Goal: Transaction & Acquisition: Download file/media

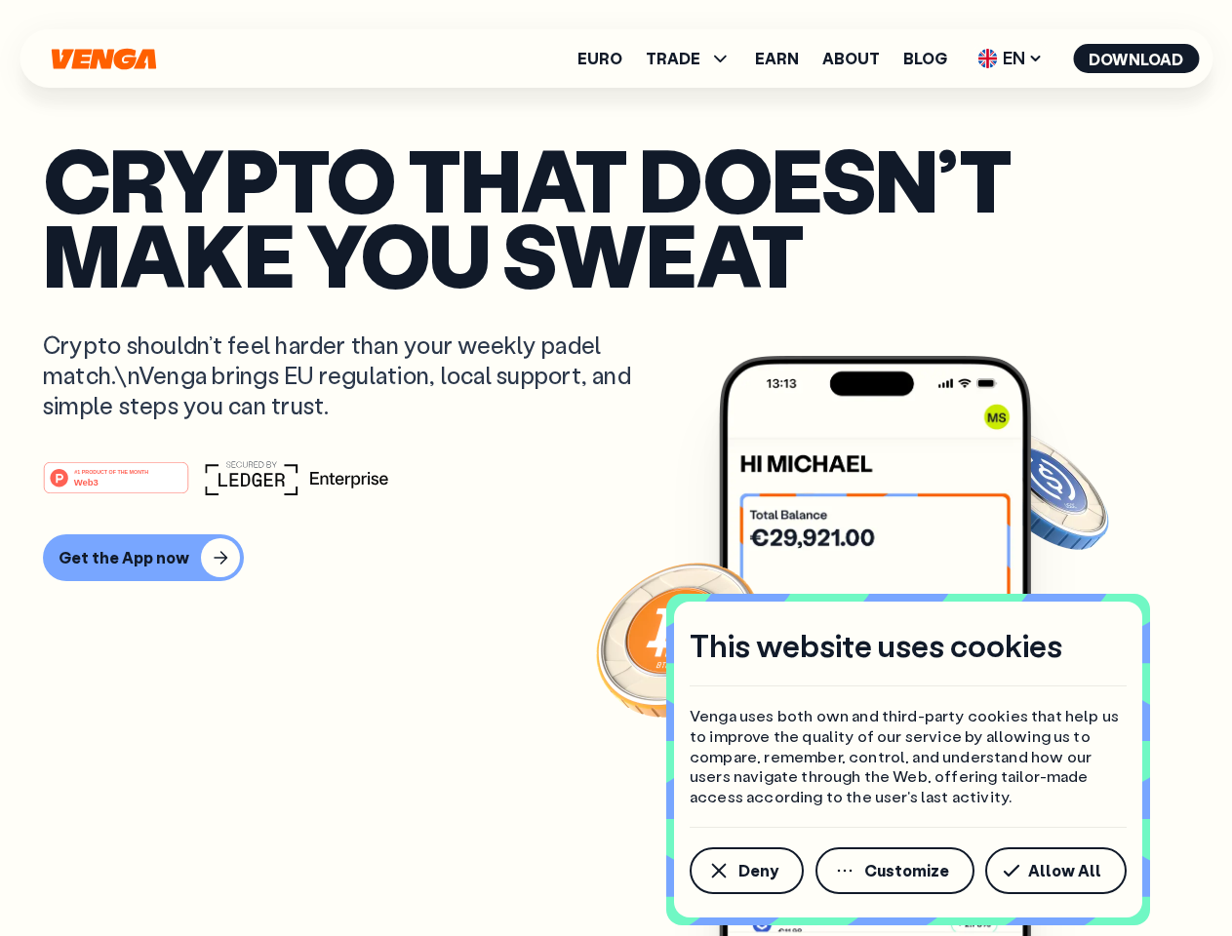
click at [615, 468] on div "#1 PRODUCT OF THE MONTH Web3" at bounding box center [616, 477] width 1146 height 35
click at [745, 871] on span "Deny" at bounding box center [758, 871] width 40 height 16
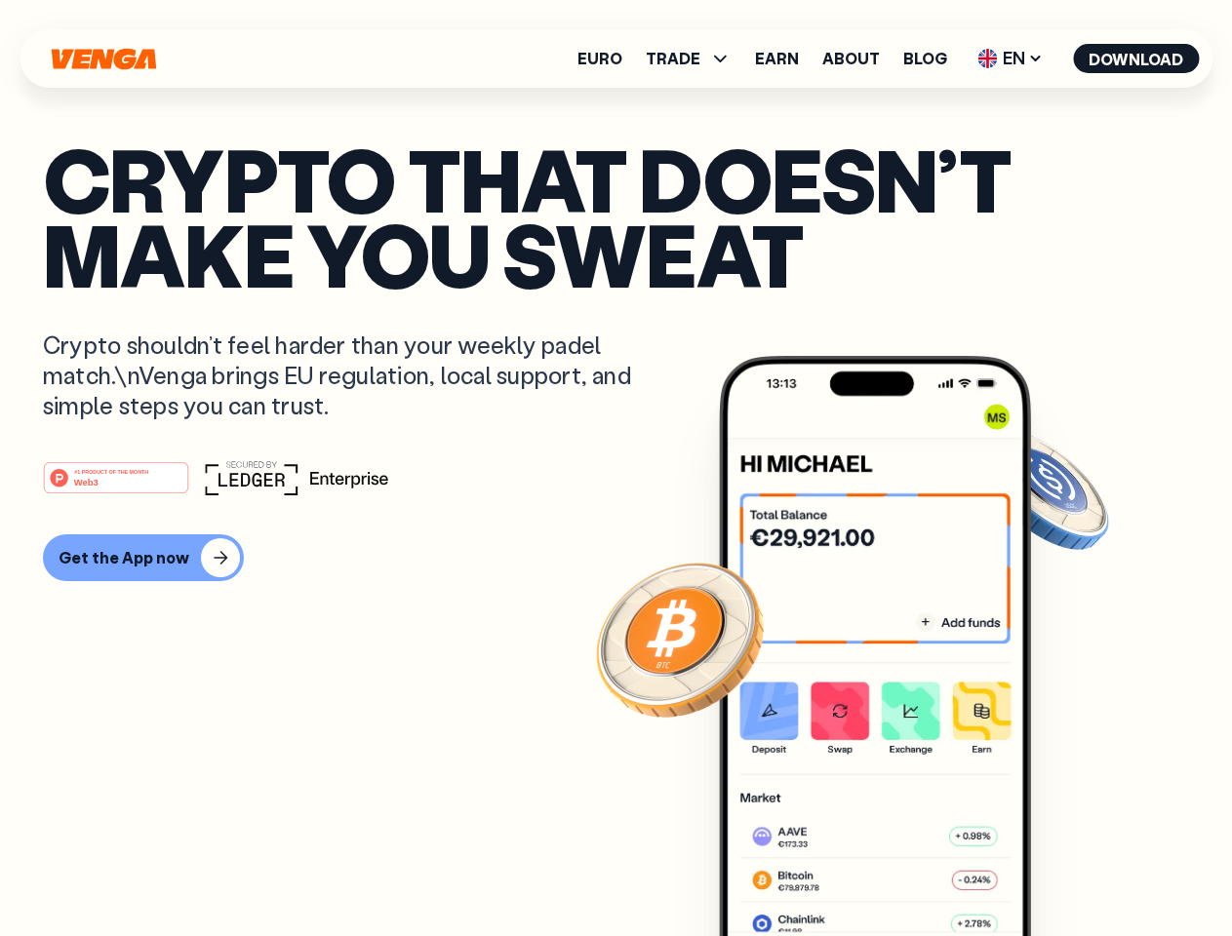
click at [896, 871] on img at bounding box center [875, 682] width 312 height 653
click at [1059, 871] on article "Crypto that doesn’t make you sweat Crypto shouldn’t feel harder than your weekl…" at bounding box center [616, 506] width 1146 height 731
click at [694, 59] on span "TRADE" at bounding box center [673, 59] width 55 height 16
click at [1010, 59] on span "EN" at bounding box center [1009, 58] width 79 height 31
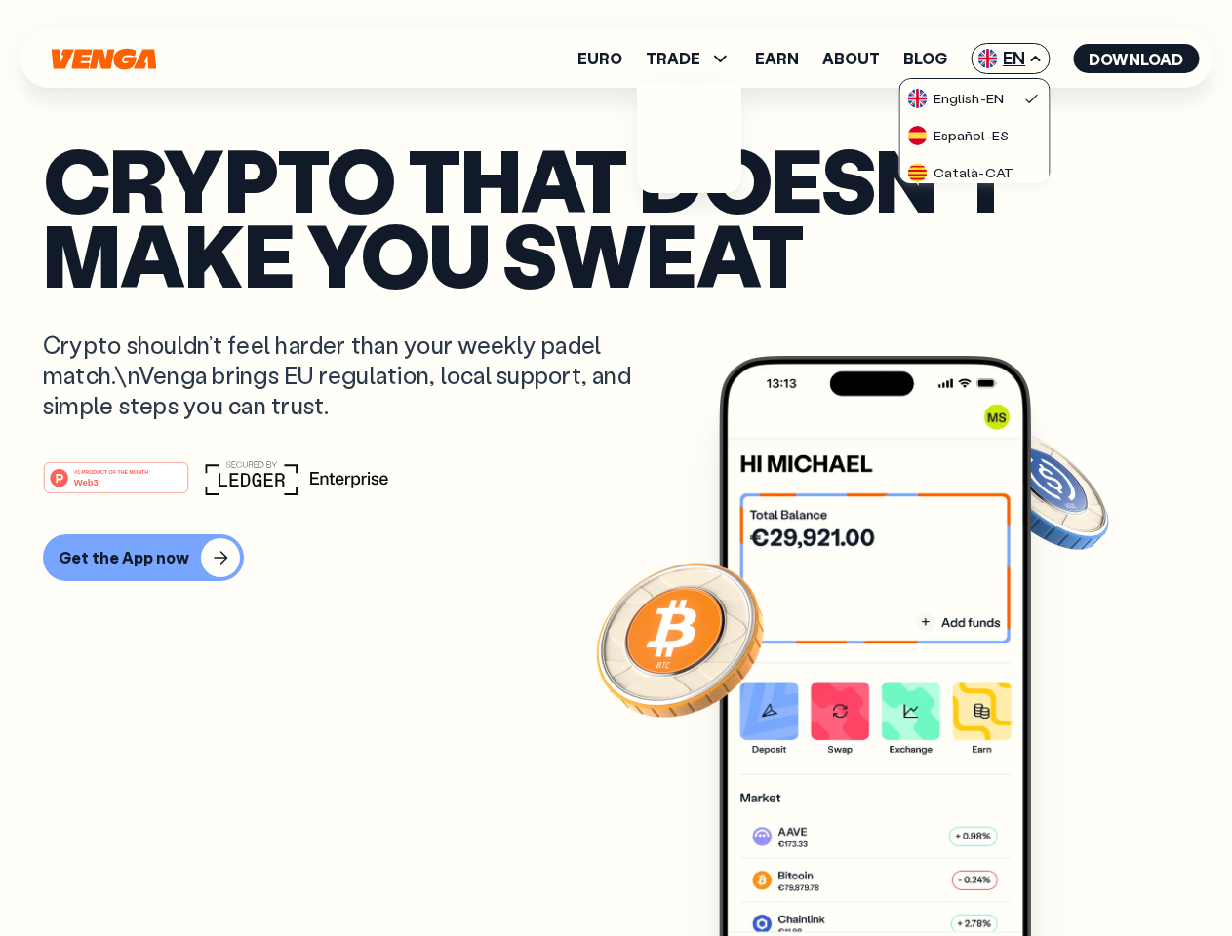
click at [1136, 59] on button "Download" at bounding box center [1136, 58] width 126 height 29
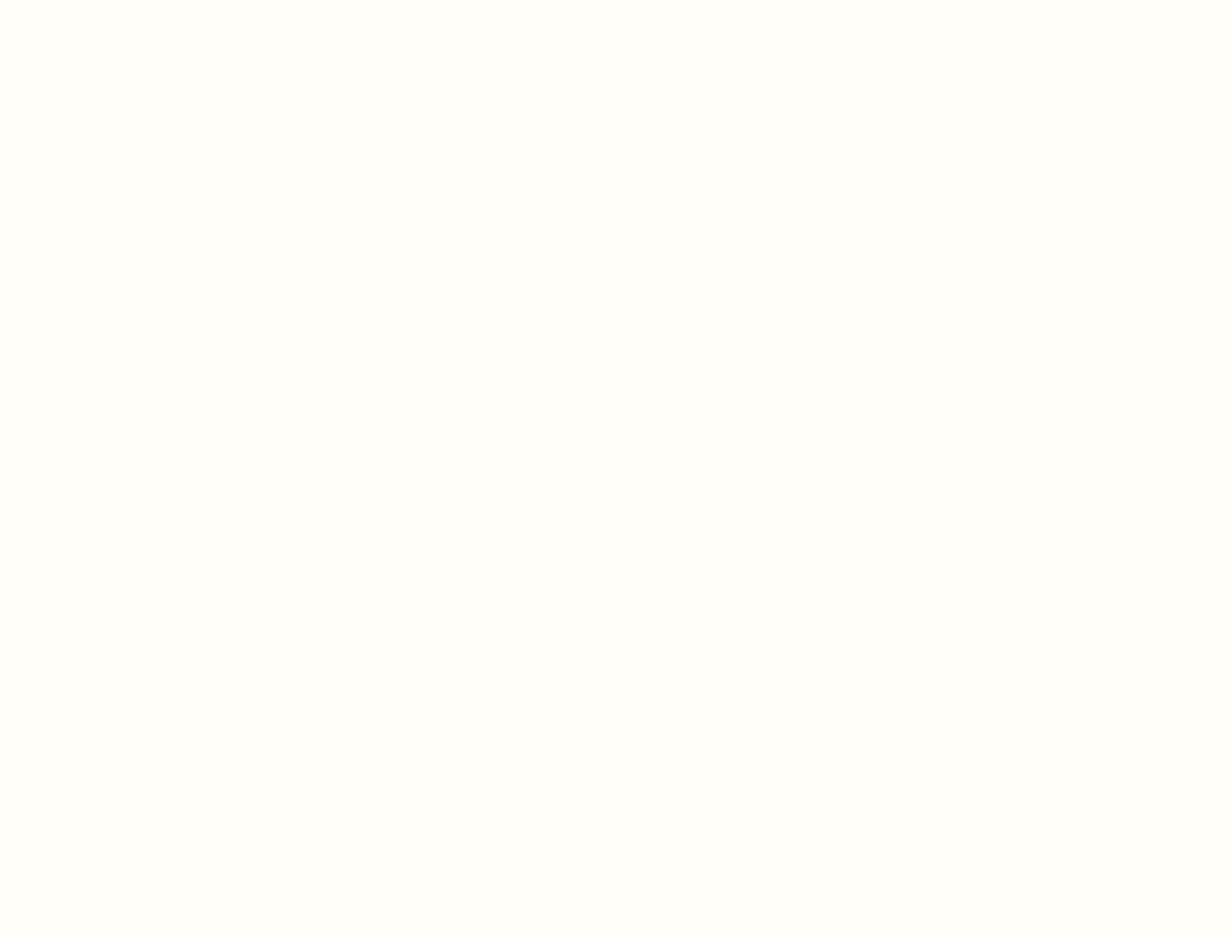
click at [615, 0] on html "This website uses cookies Venga uses both own and third-party cookies that help…" at bounding box center [616, 0] width 1232 height 0
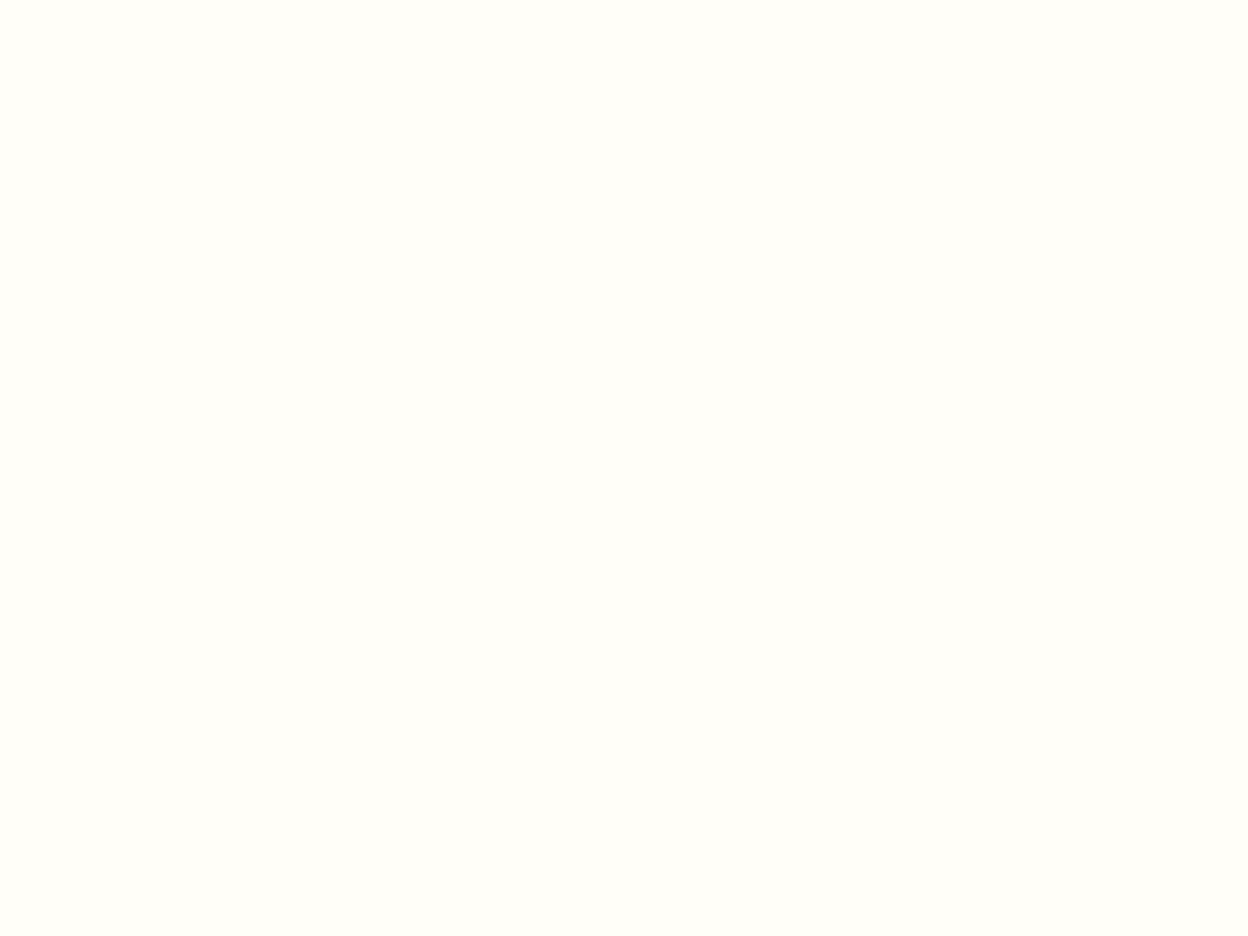
click at [140, 0] on html "This website uses cookies Venga uses both own and third-party cookies that help…" at bounding box center [624, 0] width 1248 height 0
click at [119, 0] on html "This website uses cookies Venga uses both own and third-party cookies that help…" at bounding box center [624, 0] width 1248 height 0
